Goal: Task Accomplishment & Management: Use online tool/utility

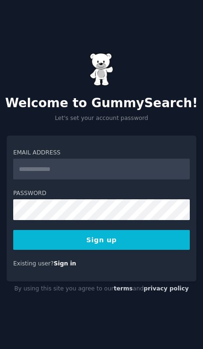
click at [46, 179] on input "Email Address" at bounding box center [101, 169] width 176 height 21
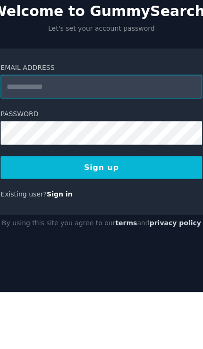
type input "**********"
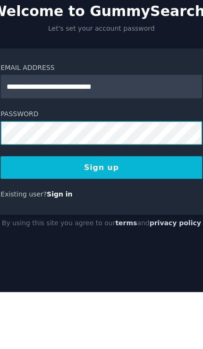
scroll to position [38, 0]
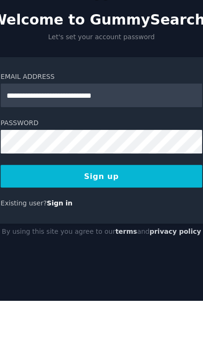
click at [29, 230] on button "Sign up" at bounding box center [101, 240] width 176 height 20
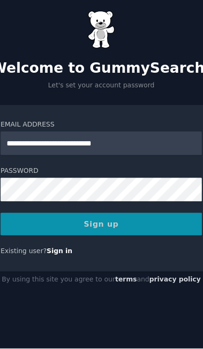
scroll to position [39, 0]
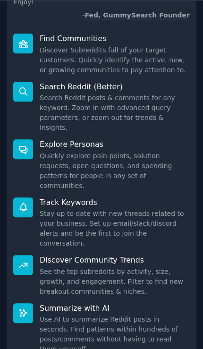
scroll to position [39, 0]
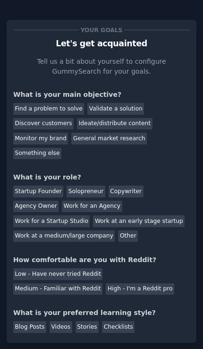
click at [38, 103] on div "Find a problem to solve" at bounding box center [48, 109] width 71 height 12
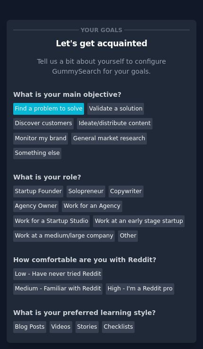
click at [120, 103] on div "Validate a solution" at bounding box center [115, 109] width 57 height 12
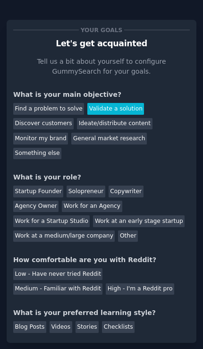
click at [30, 103] on div "Find a problem to solve" at bounding box center [48, 109] width 71 height 12
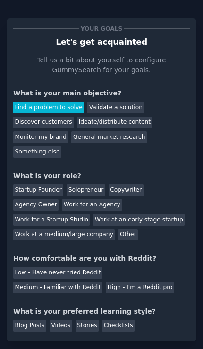
scroll to position [1, 0]
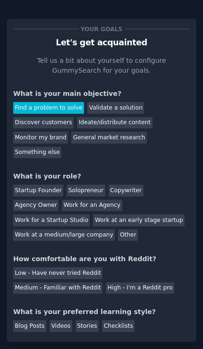
click at [127, 229] on div "Other" at bounding box center [128, 235] width 20 height 12
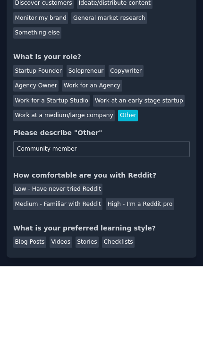
scroll to position [37, 0]
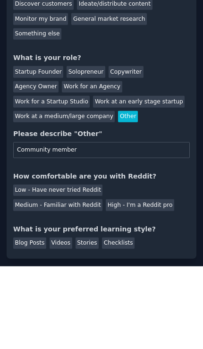
type input "Community member"
click at [43, 267] on div "Low - Have never tried Reddit" at bounding box center [57, 273] width 89 height 12
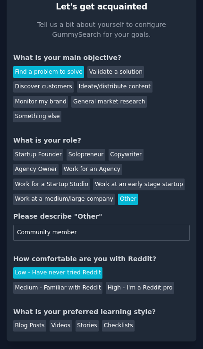
click at [67, 320] on div "Videos" at bounding box center [61, 326] width 23 height 12
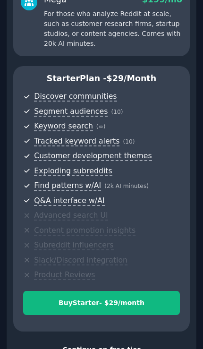
scroll to position [260, 0]
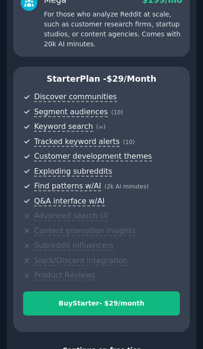
click at [94, 345] on div "Continue on free tier" at bounding box center [101, 350] width 176 height 10
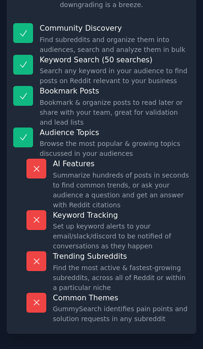
scroll to position [86, 0]
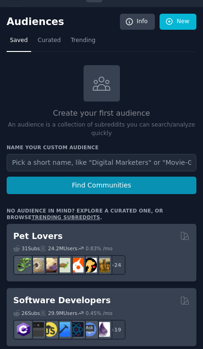
scroll to position [23, 0]
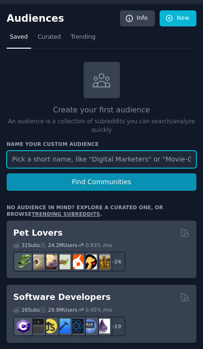
click at [34, 159] on input "text" at bounding box center [102, 158] width 190 height 17
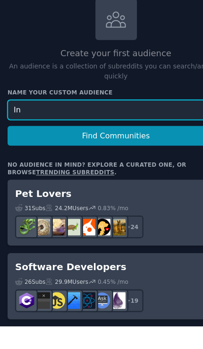
type input "I"
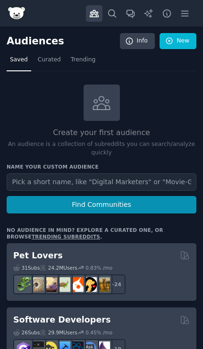
scroll to position [0, 0]
click at [47, 196] on button "Find Communities" at bounding box center [102, 204] width 190 height 17
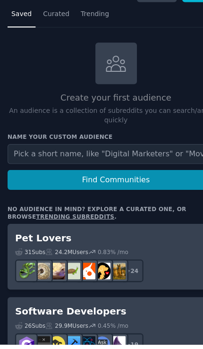
click at [32, 234] on link "trending subreddits" at bounding box center [66, 237] width 68 height 6
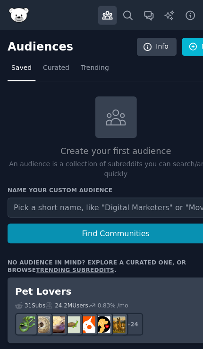
click at [146, 40] on link "Info" at bounding box center [137, 41] width 35 height 16
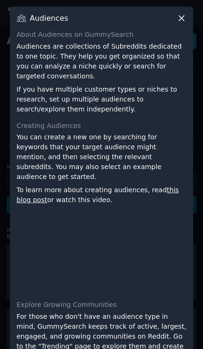
click at [184, 19] on icon at bounding box center [181, 18] width 10 height 10
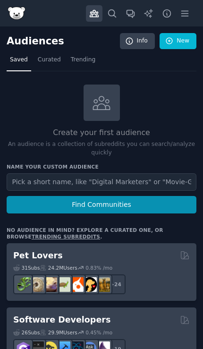
click at [53, 61] on span "Curated" at bounding box center [49, 60] width 23 height 8
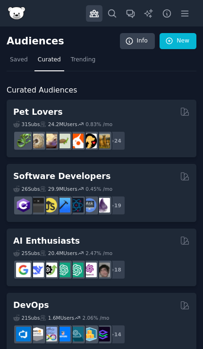
click at [78, 58] on span "Trending" at bounding box center [83, 60] width 25 height 8
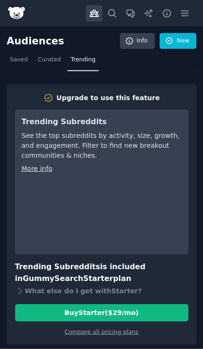
scroll to position [5, 0]
click at [109, 9] on icon at bounding box center [113, 13] width 8 height 8
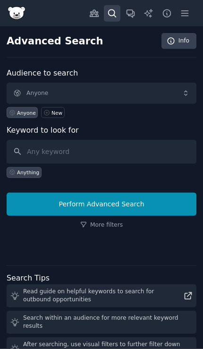
scroll to position [5, 0]
click at [180, 92] on span "Anyone" at bounding box center [102, 94] width 190 height 22
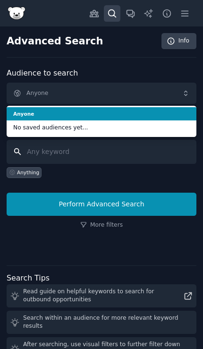
click at [157, 152] on input "text" at bounding box center [102, 152] width 190 height 24
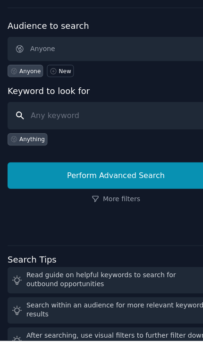
click at [72, 140] on input "text" at bounding box center [102, 152] width 190 height 24
paste input "TrueOffMyChest"
type input "TrueOffMyChest"
click at [123, 192] on button "Perform Advanced Search" at bounding box center [102, 203] width 190 height 23
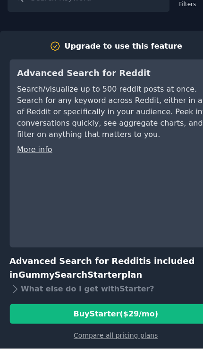
scroll to position [39, 0]
